Goal: Information Seeking & Learning: Check status

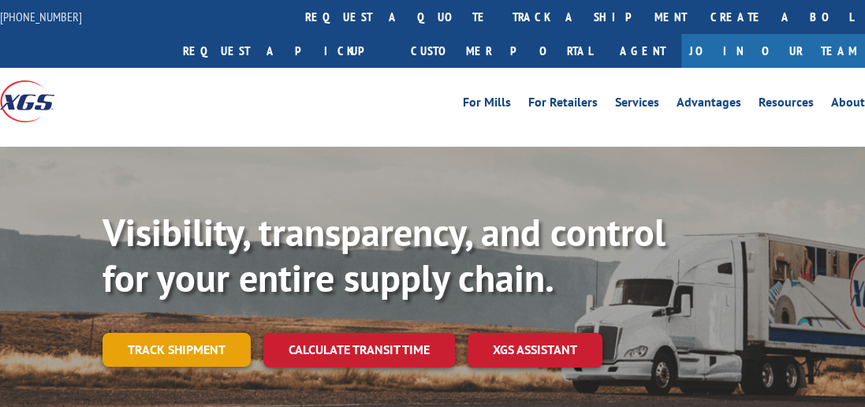
click at [140, 333] on link "Track shipment" at bounding box center [176, 349] width 148 height 33
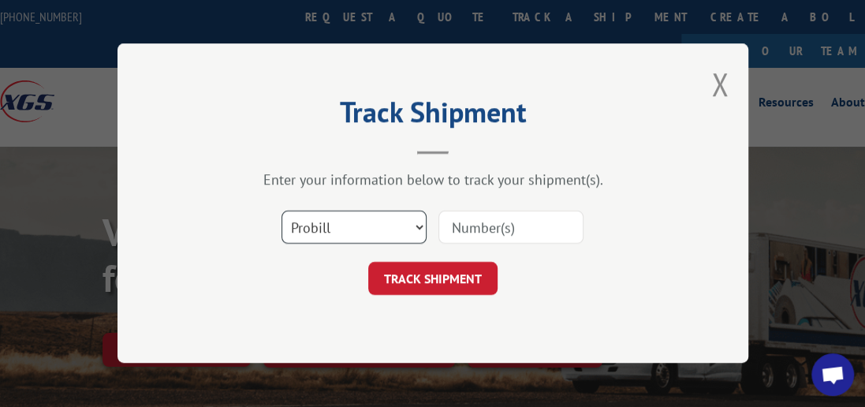
click at [418, 224] on select "Select category... Probill BOL PO" at bounding box center [353, 227] width 145 height 33
click at [419, 227] on select "Select category... Probill BOL PO" at bounding box center [353, 227] width 145 height 33
click at [417, 225] on select "Select category... Probill BOL PO" at bounding box center [353, 227] width 145 height 33
select select "bol"
click at [281, 211] on select "Select category... Probill BOL PO" at bounding box center [353, 227] width 145 height 33
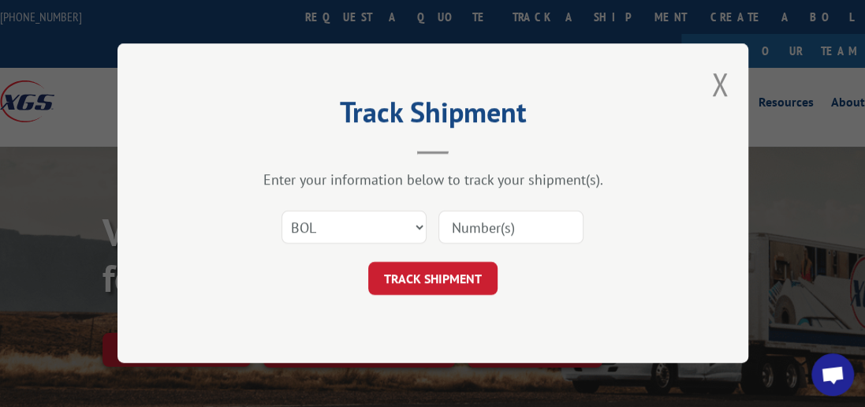
click at [498, 222] on input at bounding box center [510, 227] width 145 height 33
type input "6046081"
click at [393, 270] on button "TRACK SHIPMENT" at bounding box center [432, 278] width 129 height 33
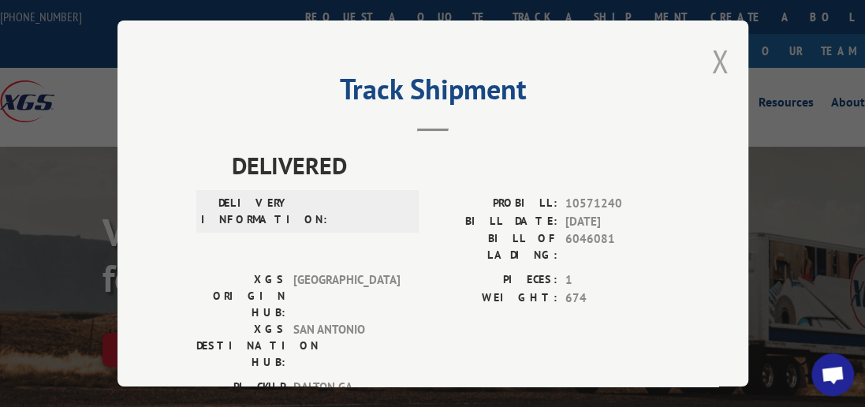
click at [713, 56] on button "Close modal" at bounding box center [719, 61] width 17 height 42
